Goal: Navigation & Orientation: Find specific page/section

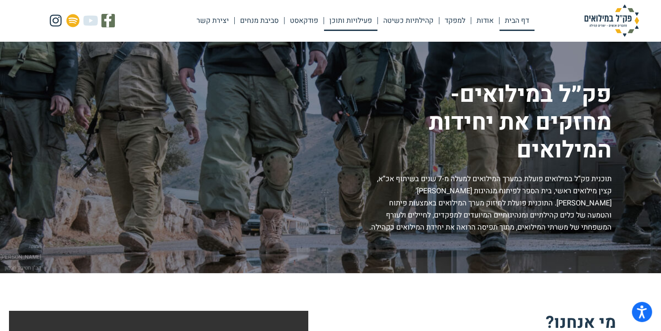
click at [351, 21] on link "פעילויות ותוכן" at bounding box center [350, 20] width 53 height 21
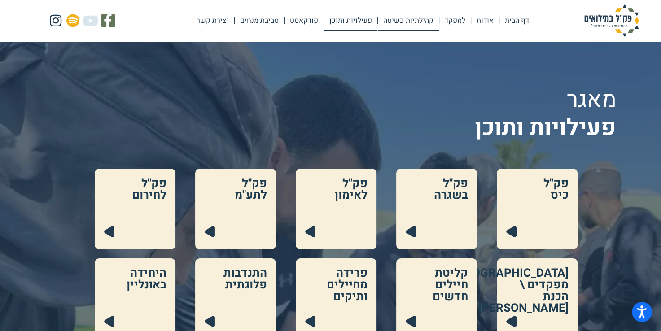
click at [398, 19] on link "קהילתיות כשיטה" at bounding box center [408, 20] width 61 height 21
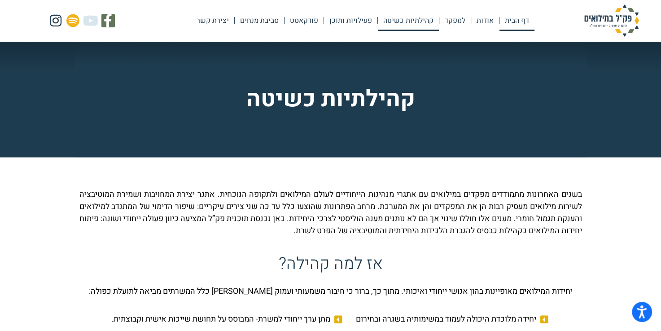
click at [513, 22] on link "דף הבית" at bounding box center [516, 20] width 35 height 21
